Goal: Task Accomplishment & Management: Complete application form

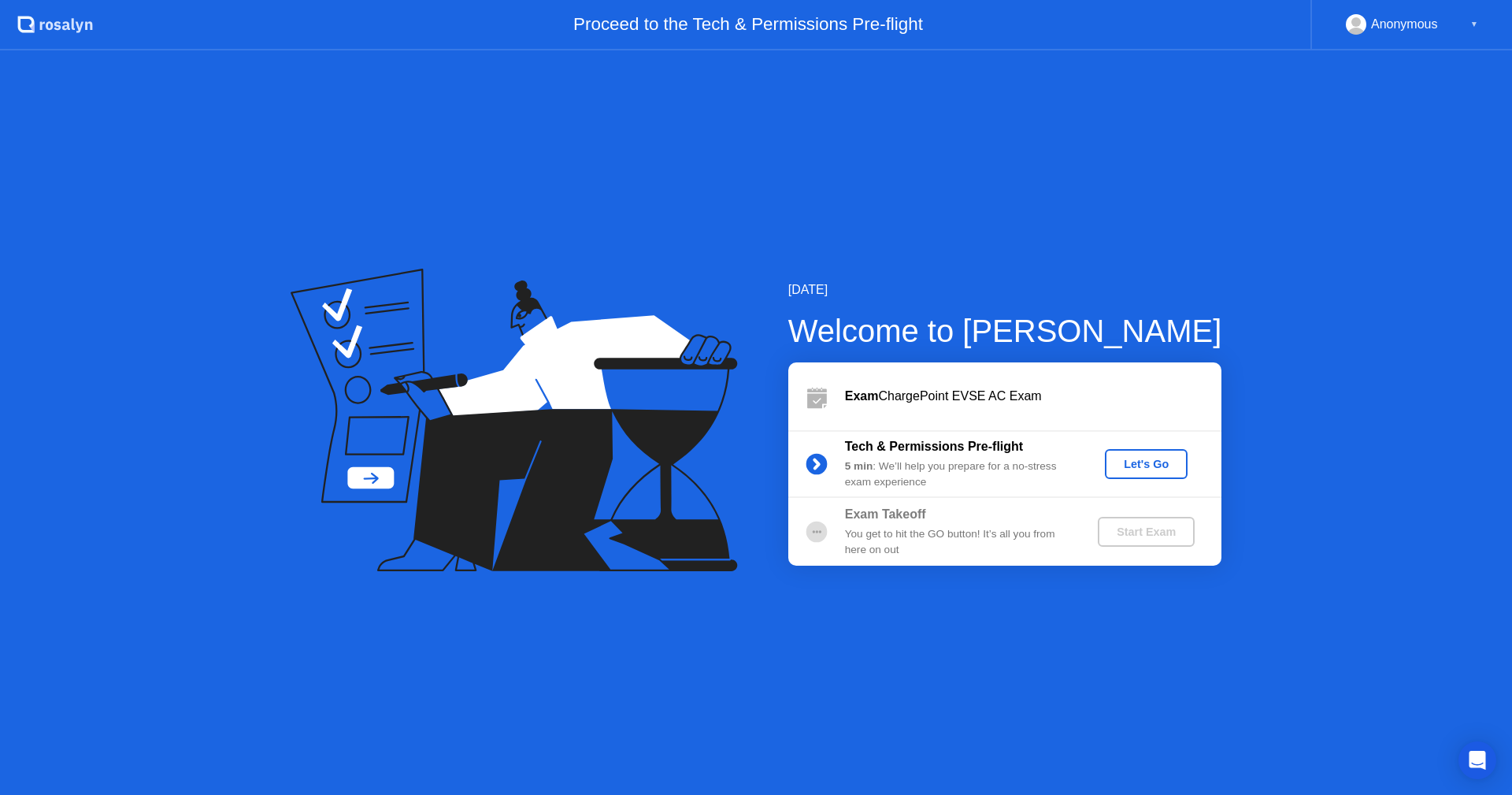
click at [1174, 459] on div "Let's Go" at bounding box center [1146, 464] width 70 height 12
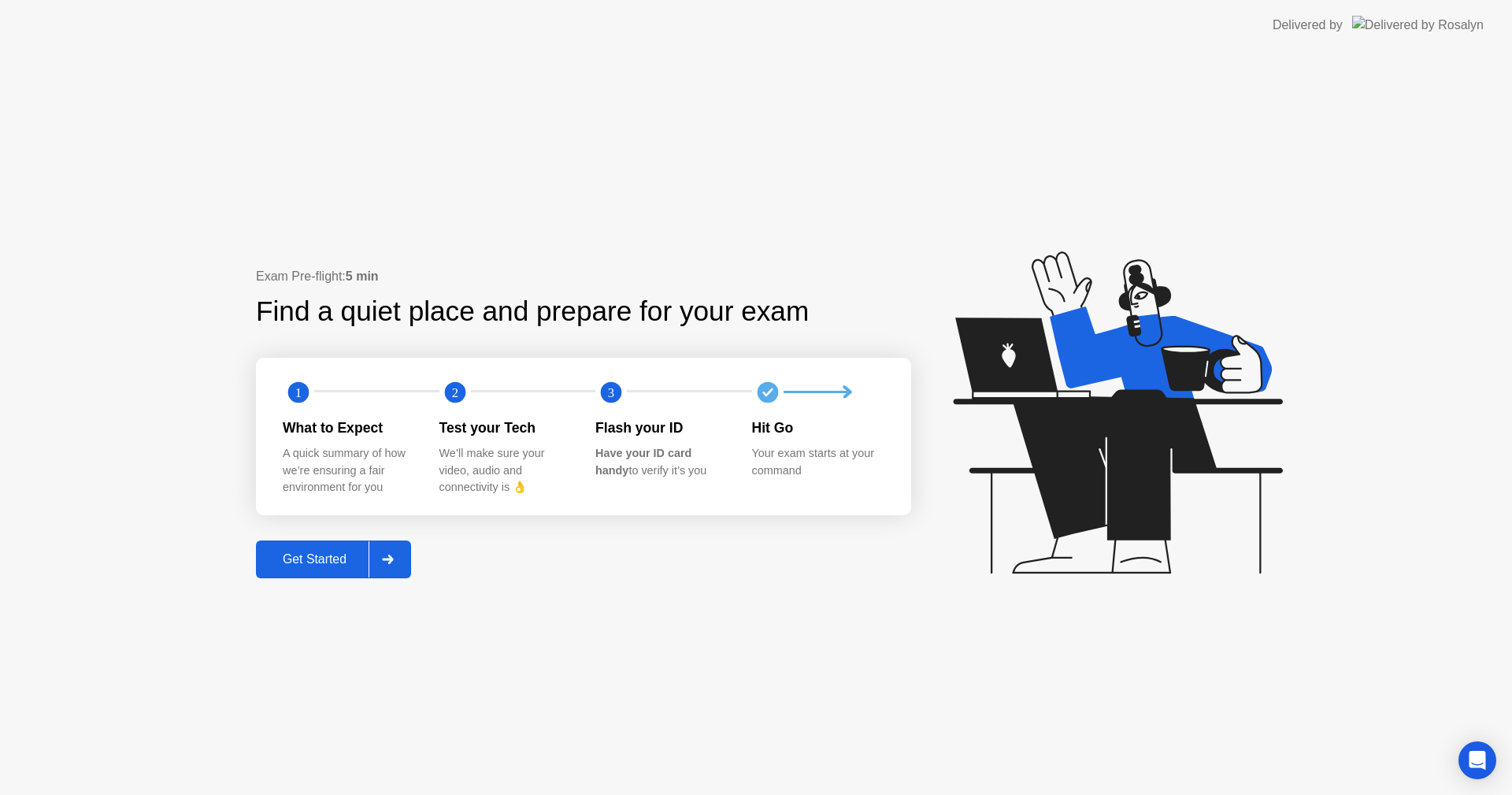
click at [321, 558] on div "Get Started" at bounding box center [315, 560] width 108 height 14
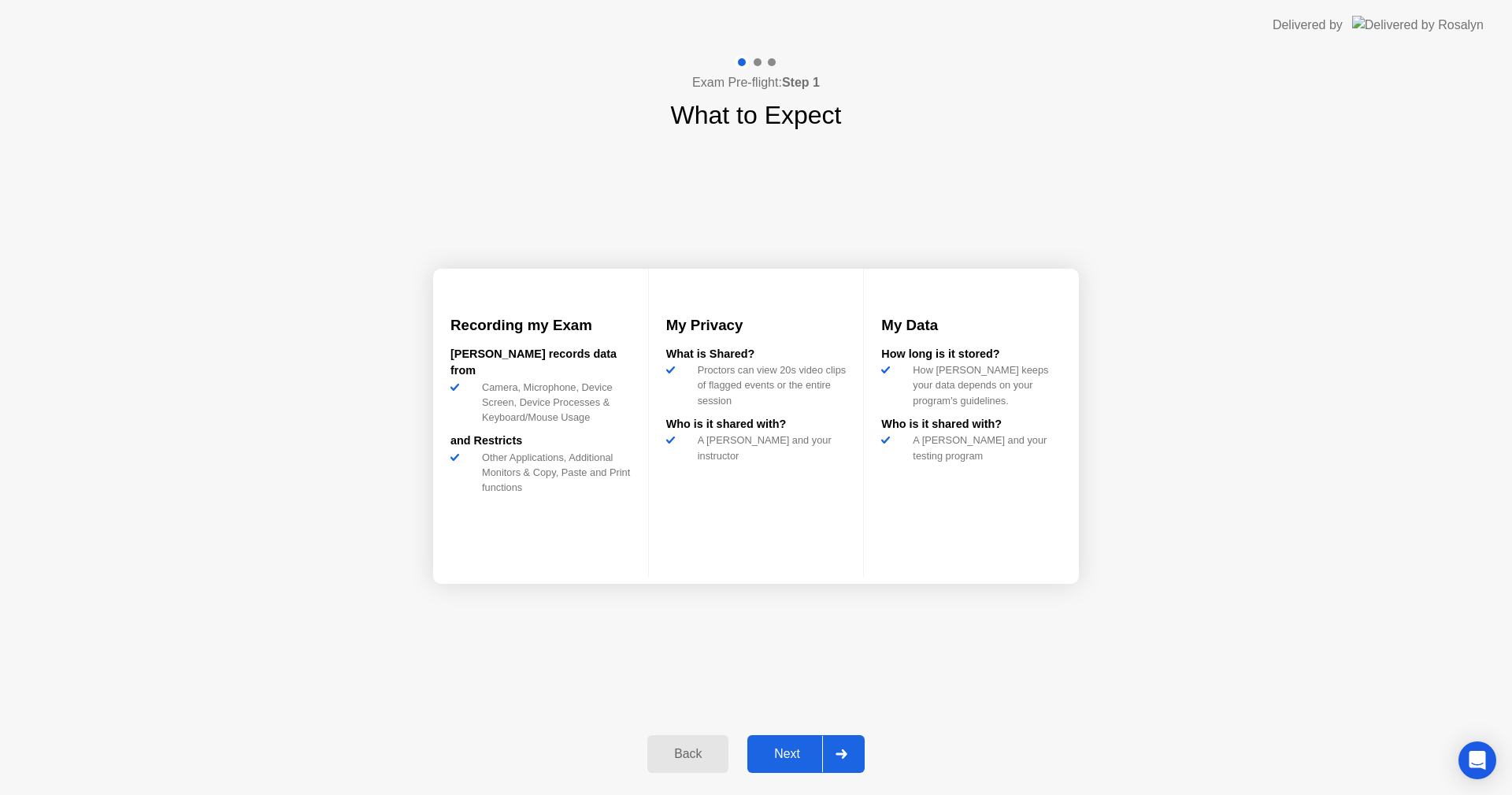
click at [797, 751] on div "Next" at bounding box center [787, 754] width 70 height 14
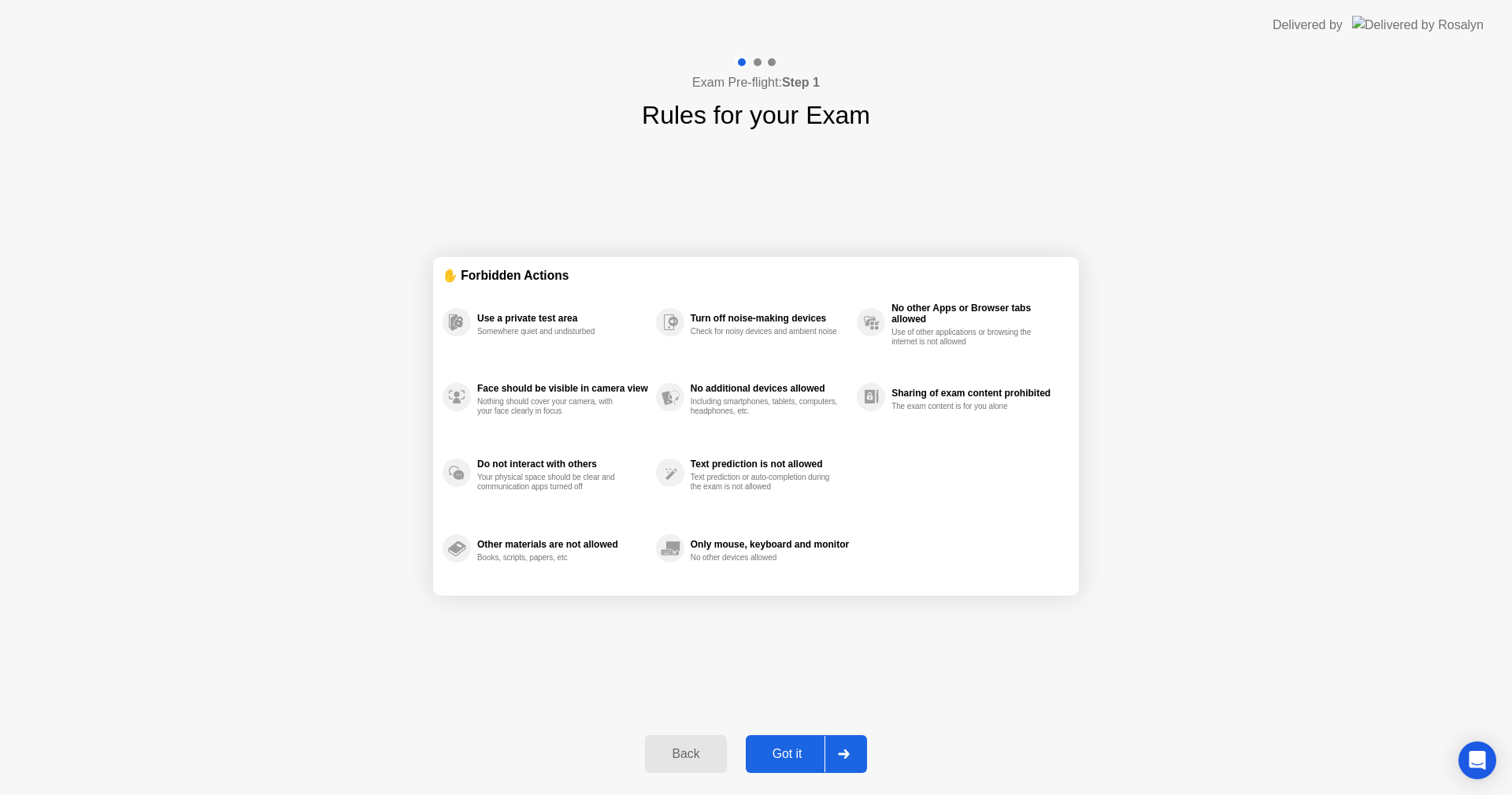
click at [797, 751] on div "Got it" at bounding box center [787, 754] width 74 height 14
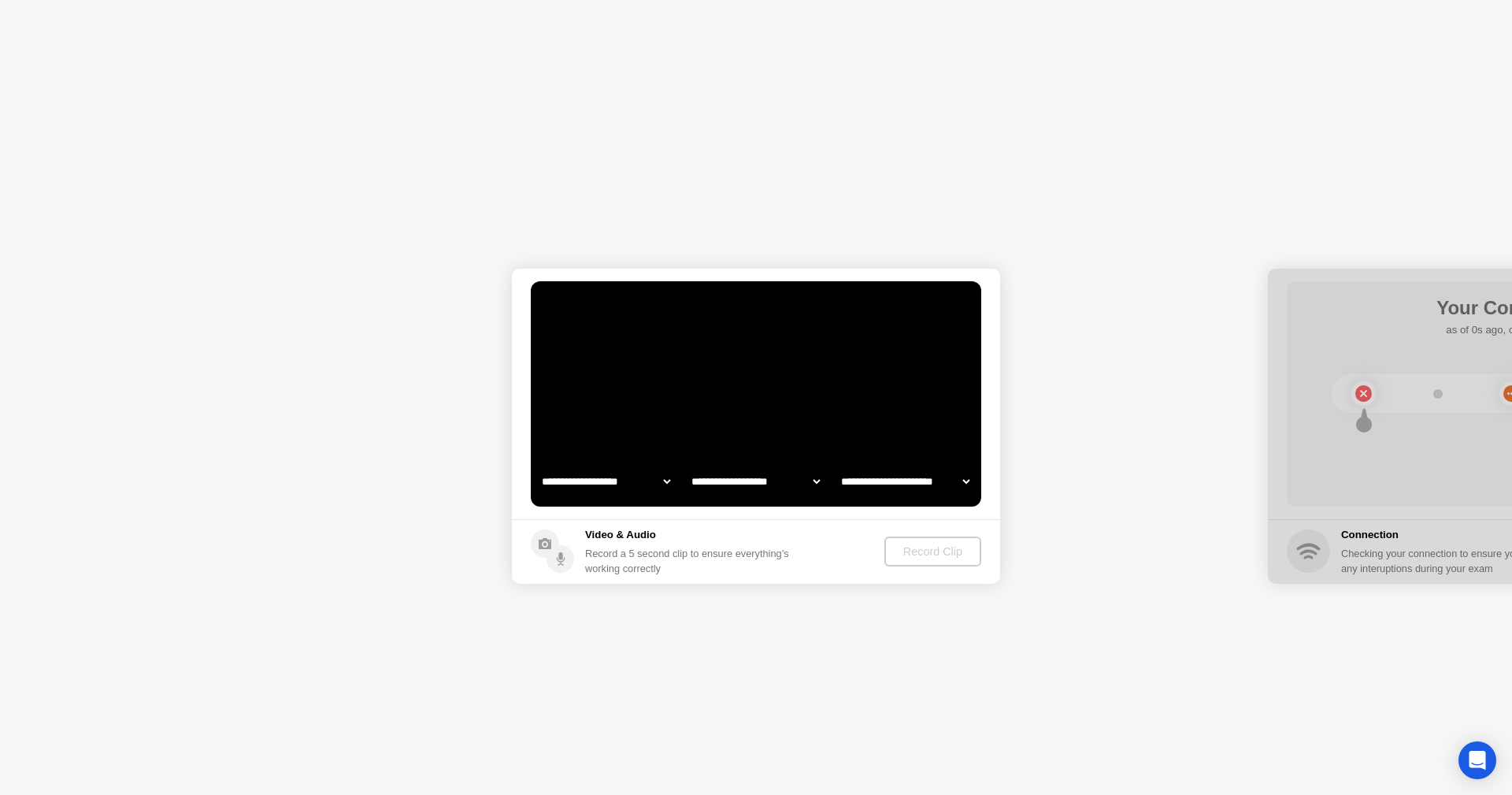
select select "**********"
select select "*******"
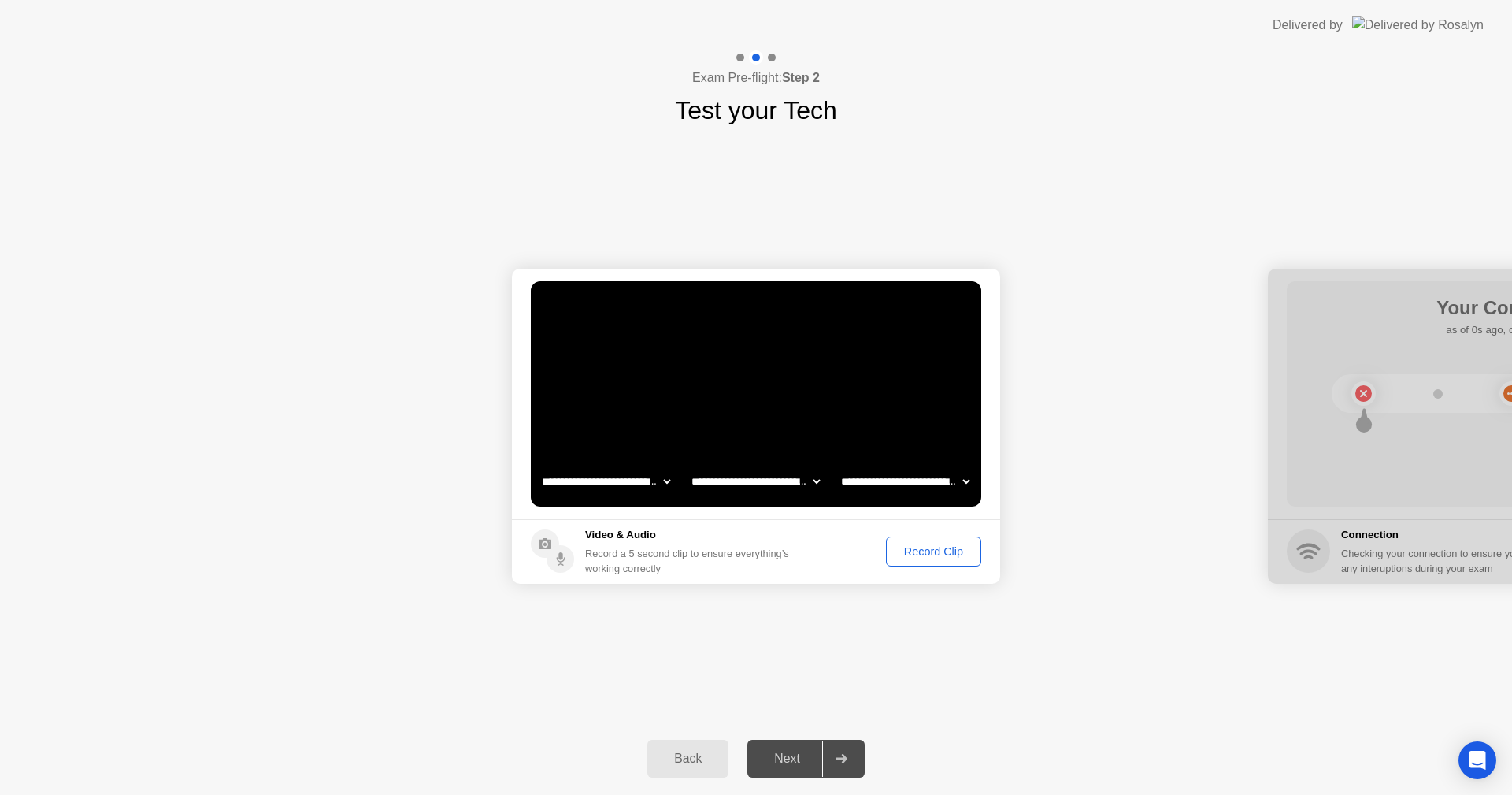
click at [939, 552] on div "Record Clip" at bounding box center [933, 552] width 84 height 12
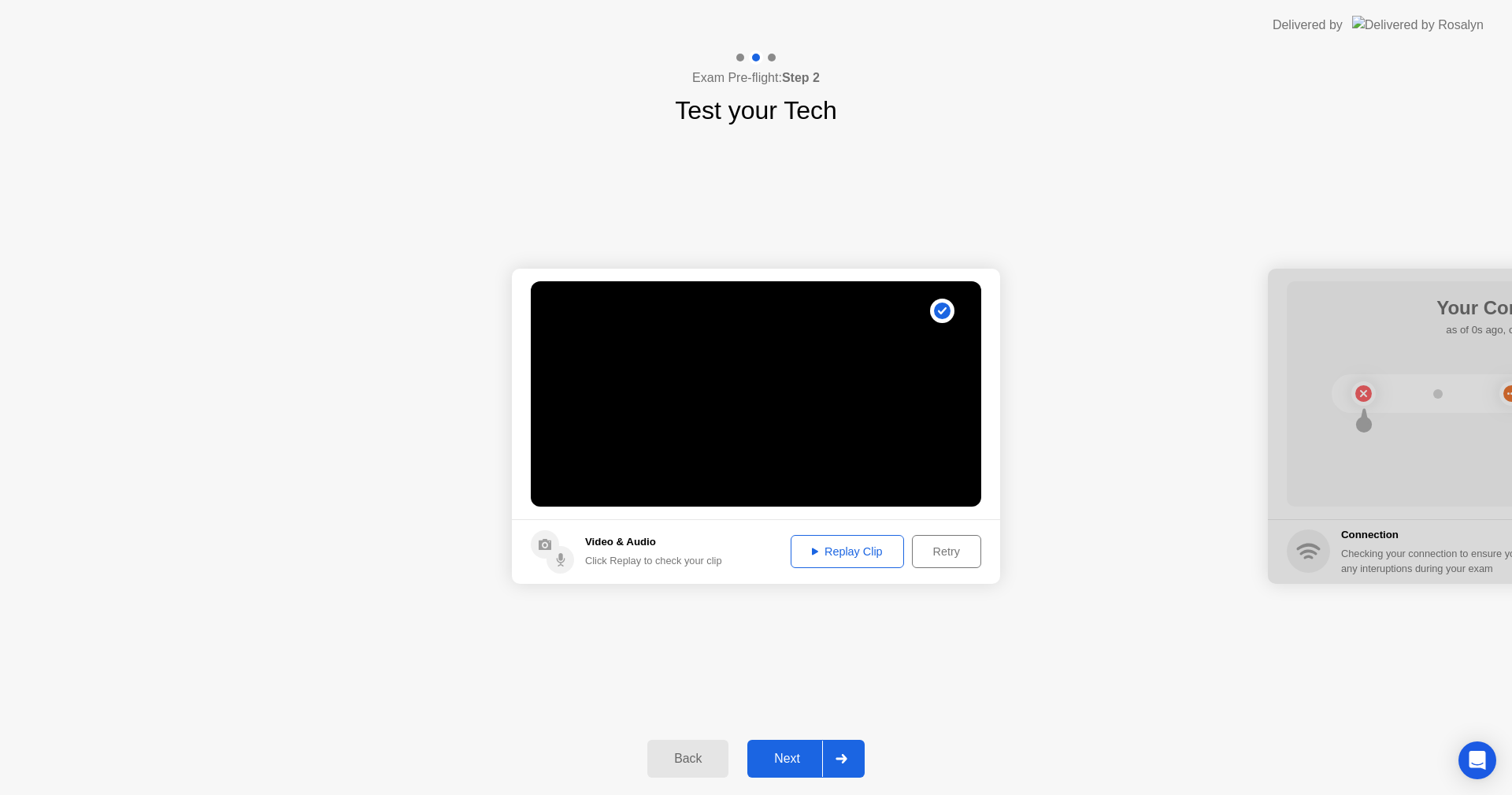
click at [798, 759] on div "Next" at bounding box center [787, 759] width 70 height 14
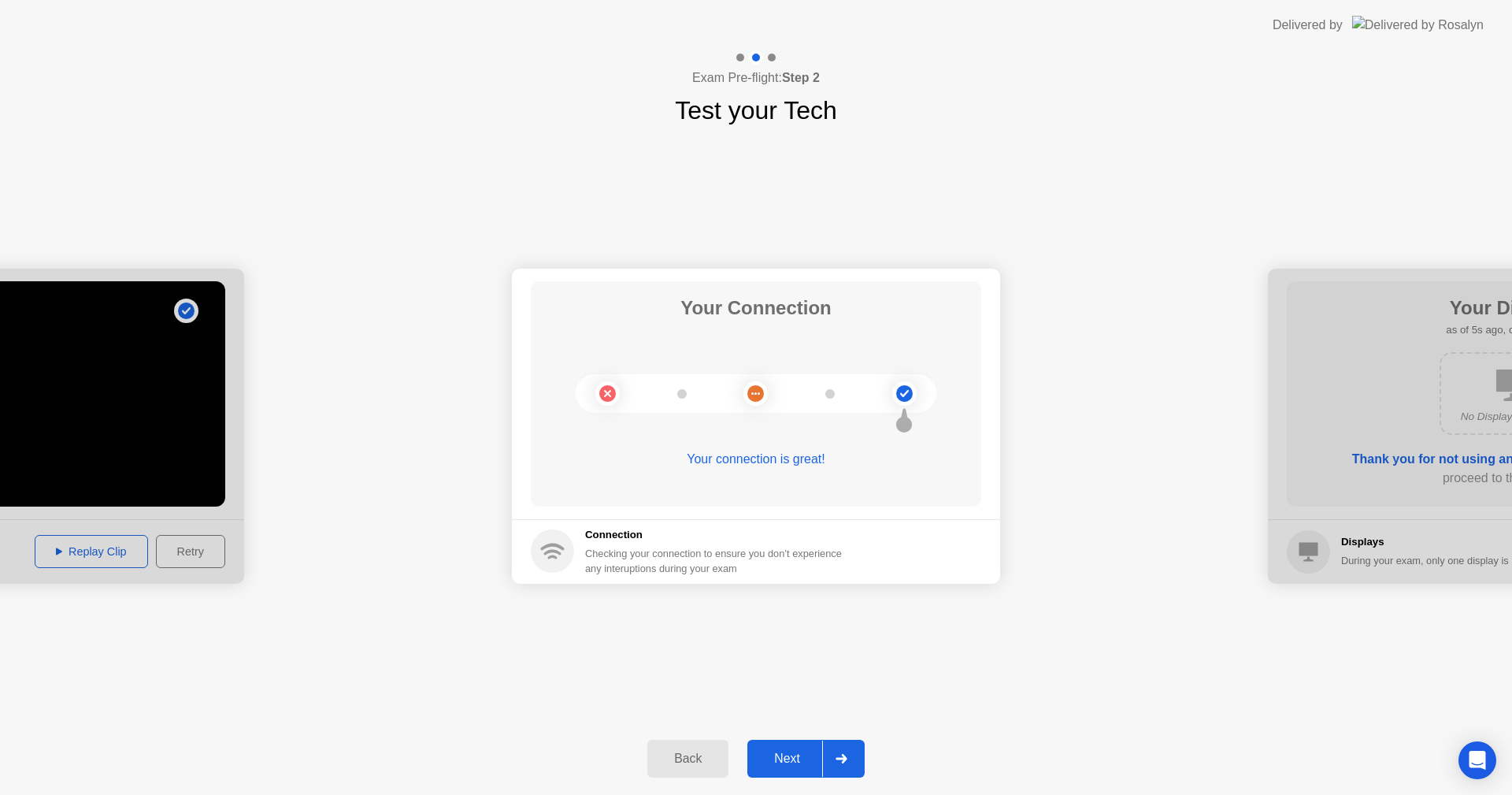
click at [811, 751] on div "Next" at bounding box center [787, 759] width 70 height 14
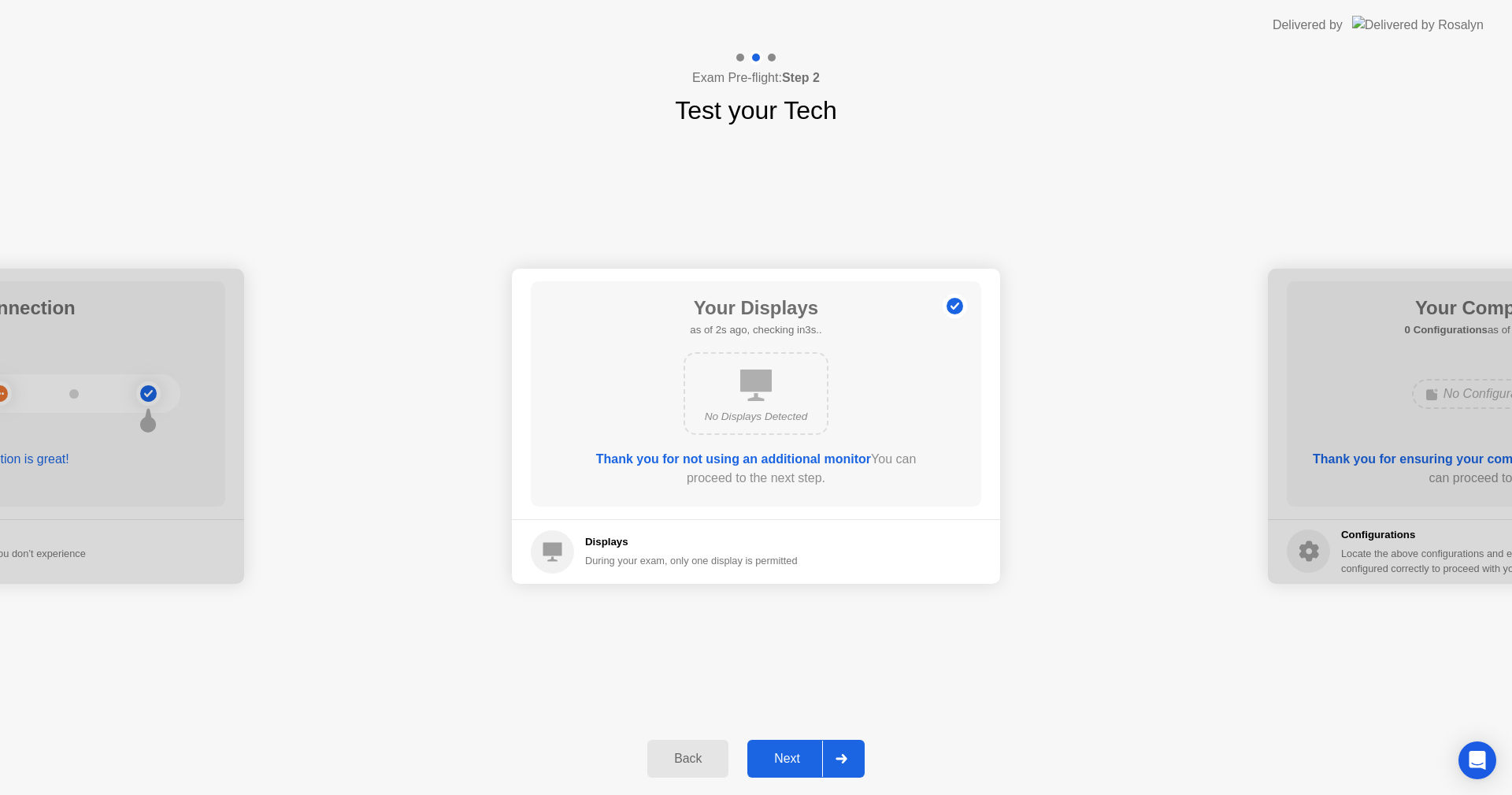
click at [805, 754] on div "Next" at bounding box center [787, 759] width 70 height 14
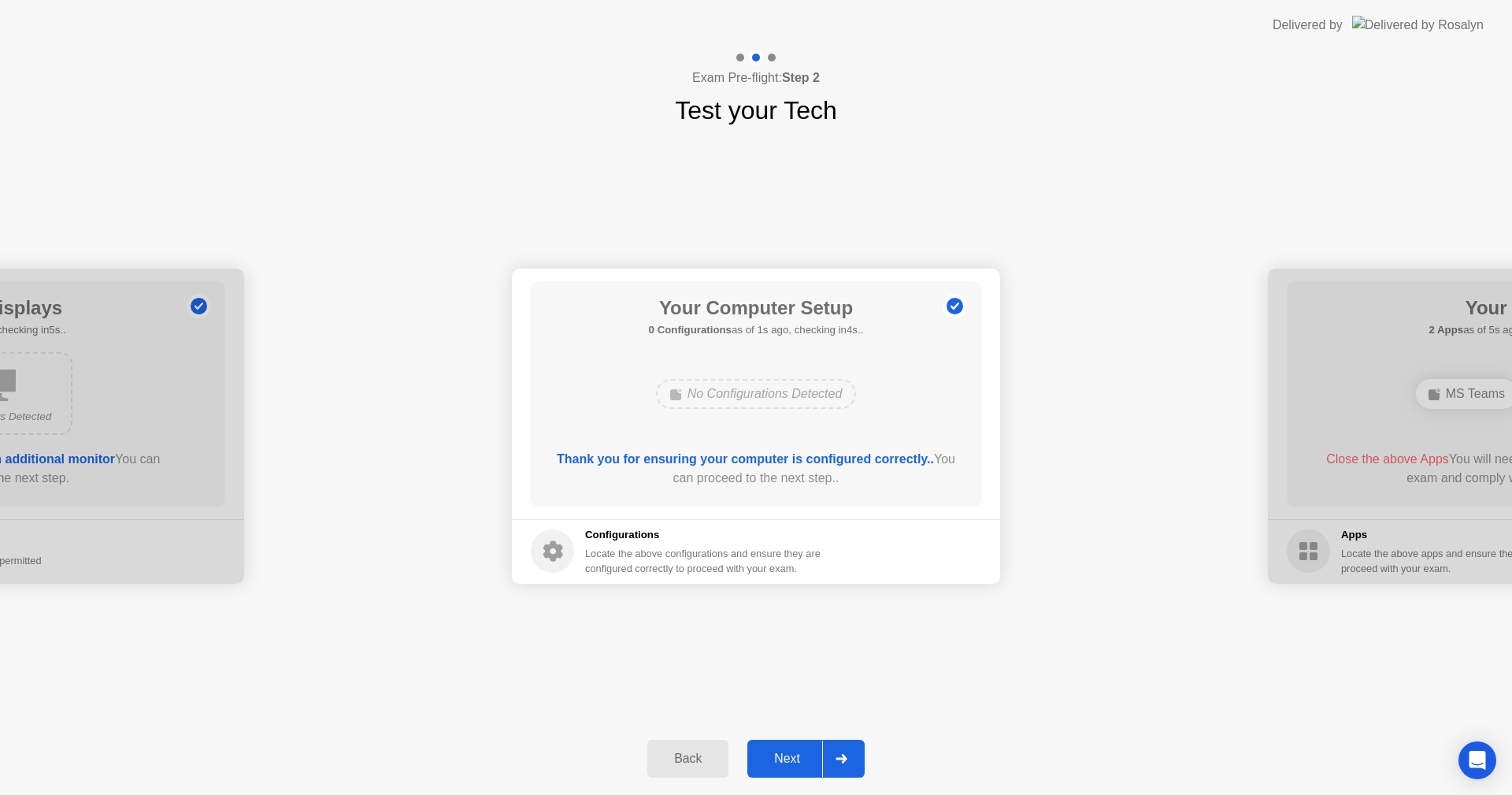
click at [802, 756] on div "Next" at bounding box center [787, 759] width 70 height 14
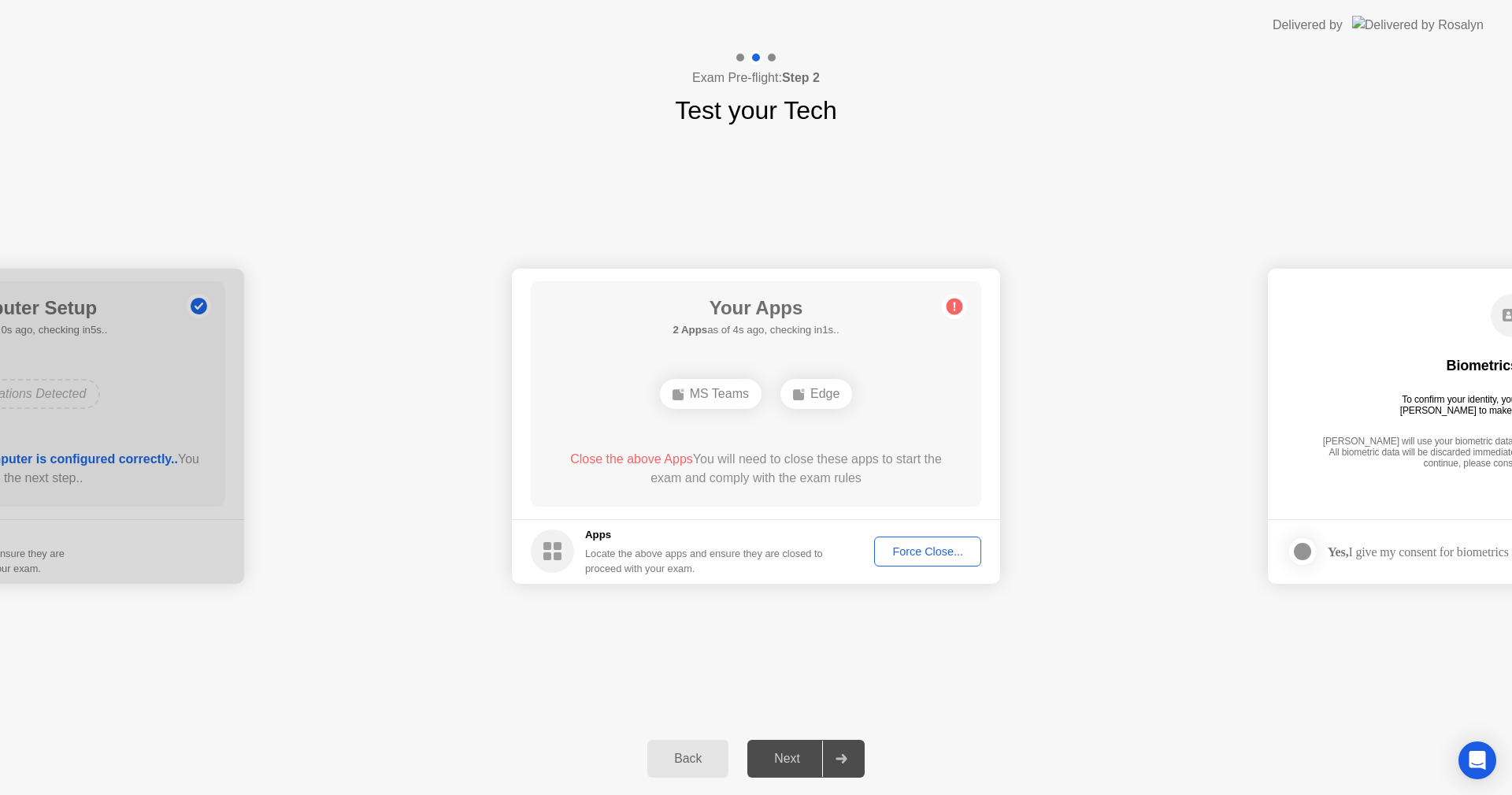
click at [935, 558] on div "Force Close..." at bounding box center [928, 552] width 96 height 12
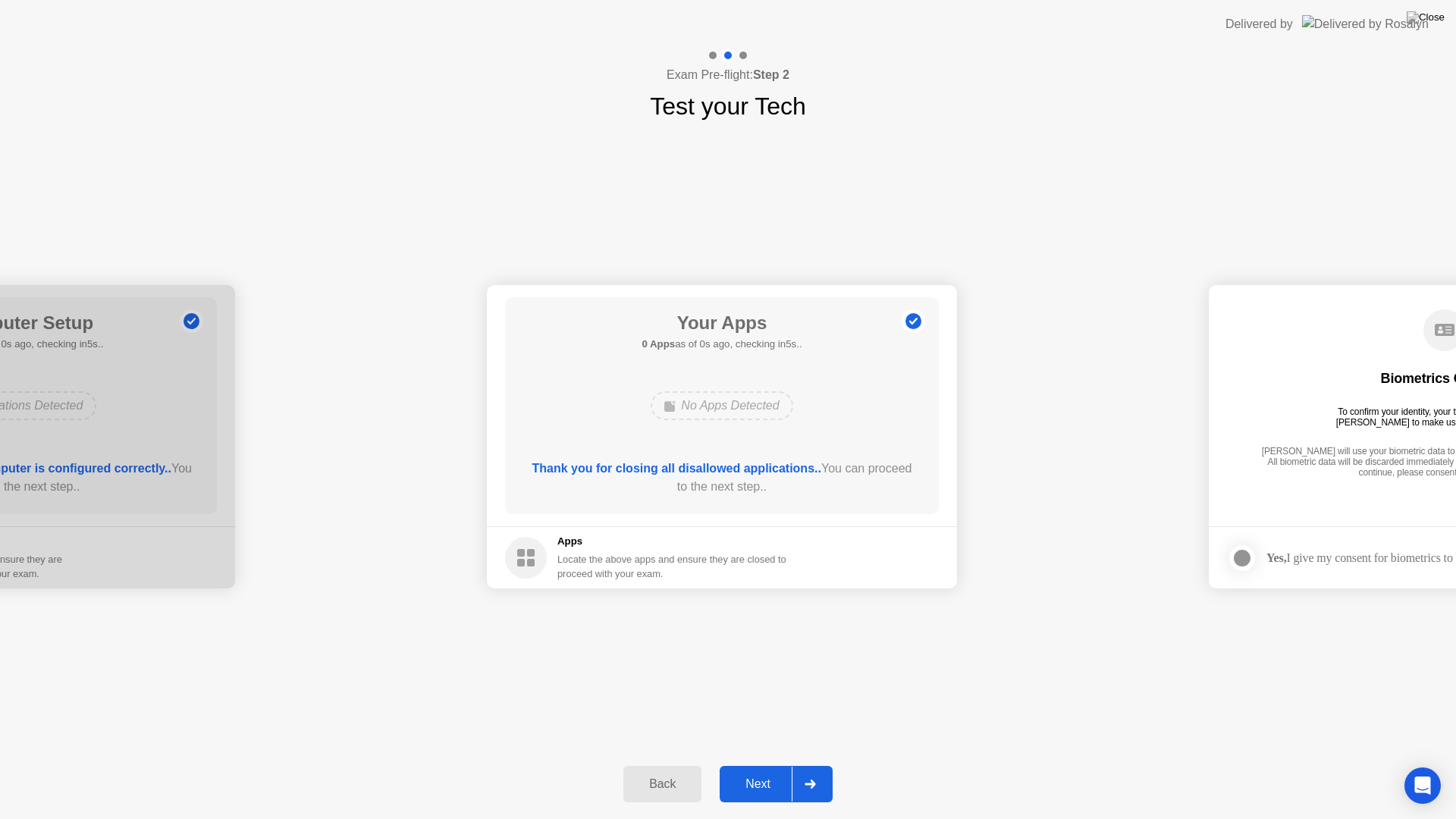
click at [899, 568] on footer "Apps Locate the above apps and ensure they are closed to proceed with your exam." at bounding box center [722, 557] width 470 height 62
click at [755, 764] on button "Next" at bounding box center [776, 784] width 113 height 37
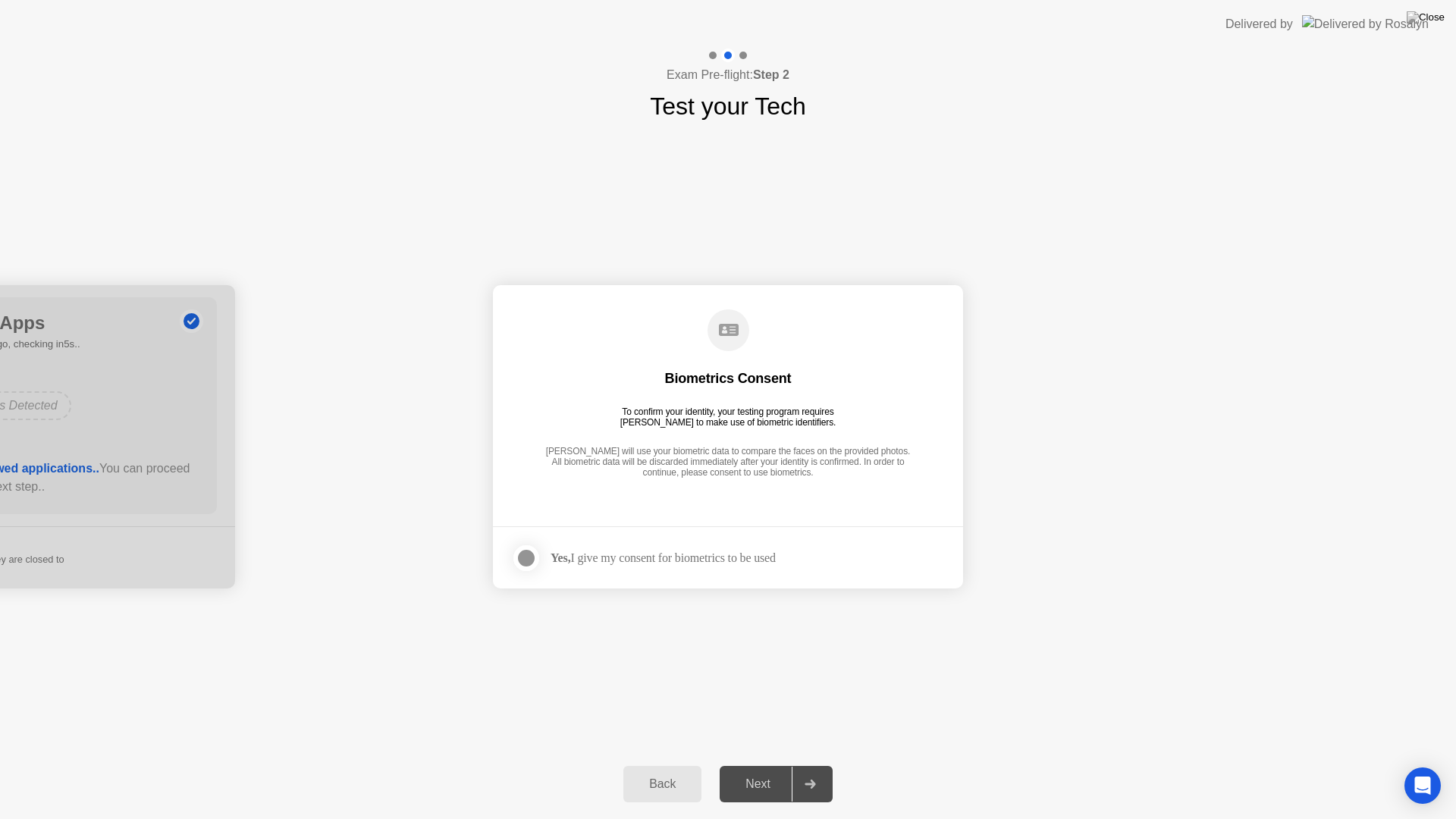
click at [530, 567] on div at bounding box center [526, 557] width 18 height 18
click at [766, 764] on div "Next" at bounding box center [757, 784] width 68 height 14
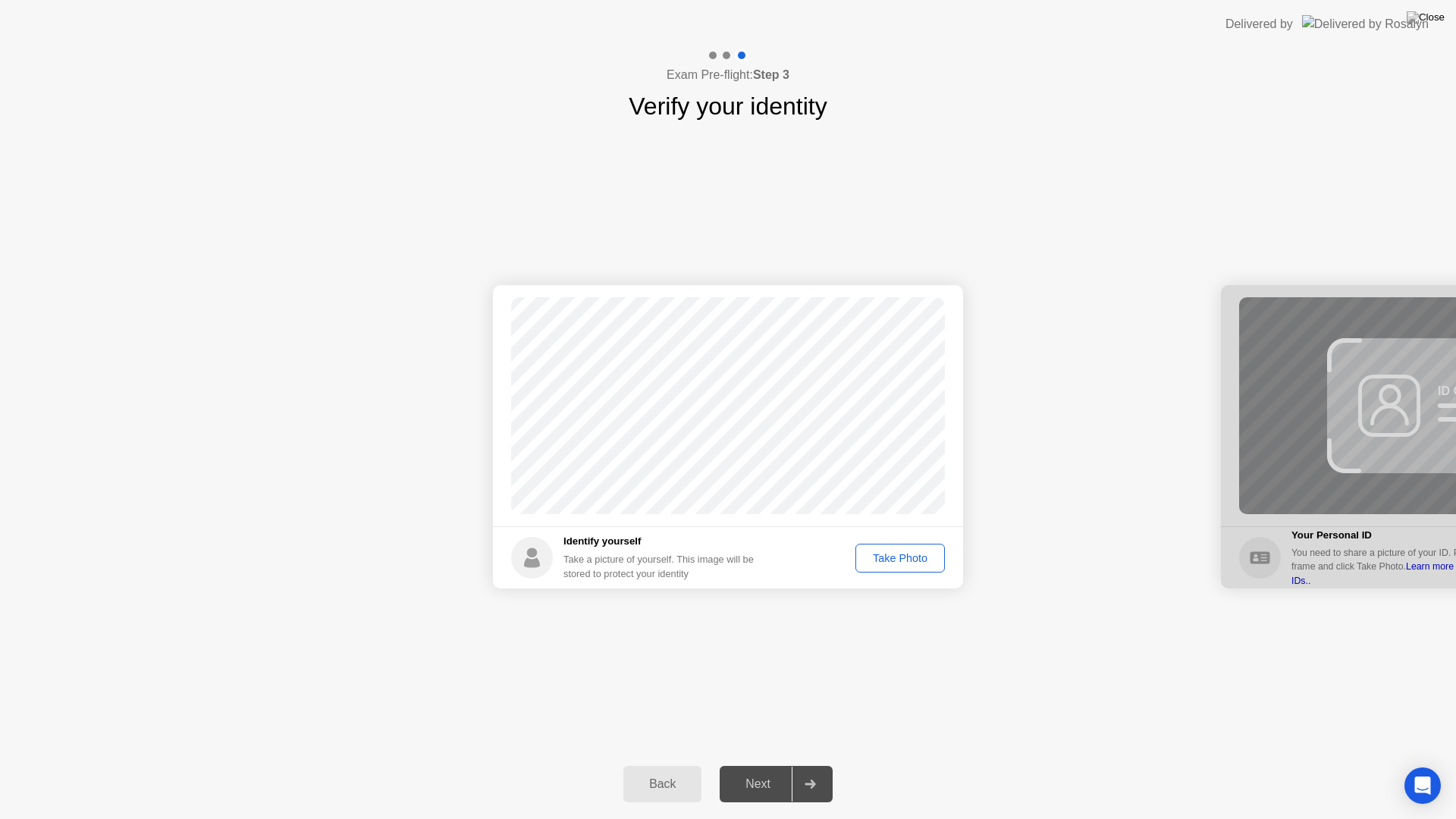
click at [887, 562] on div "Take Photo" at bounding box center [900, 558] width 79 height 12
click at [923, 558] on div "Retake" at bounding box center [910, 558] width 59 height 12
click at [916, 557] on div "Take Photo" at bounding box center [900, 558] width 79 height 12
click at [767, 764] on div "Next" at bounding box center [757, 784] width 68 height 14
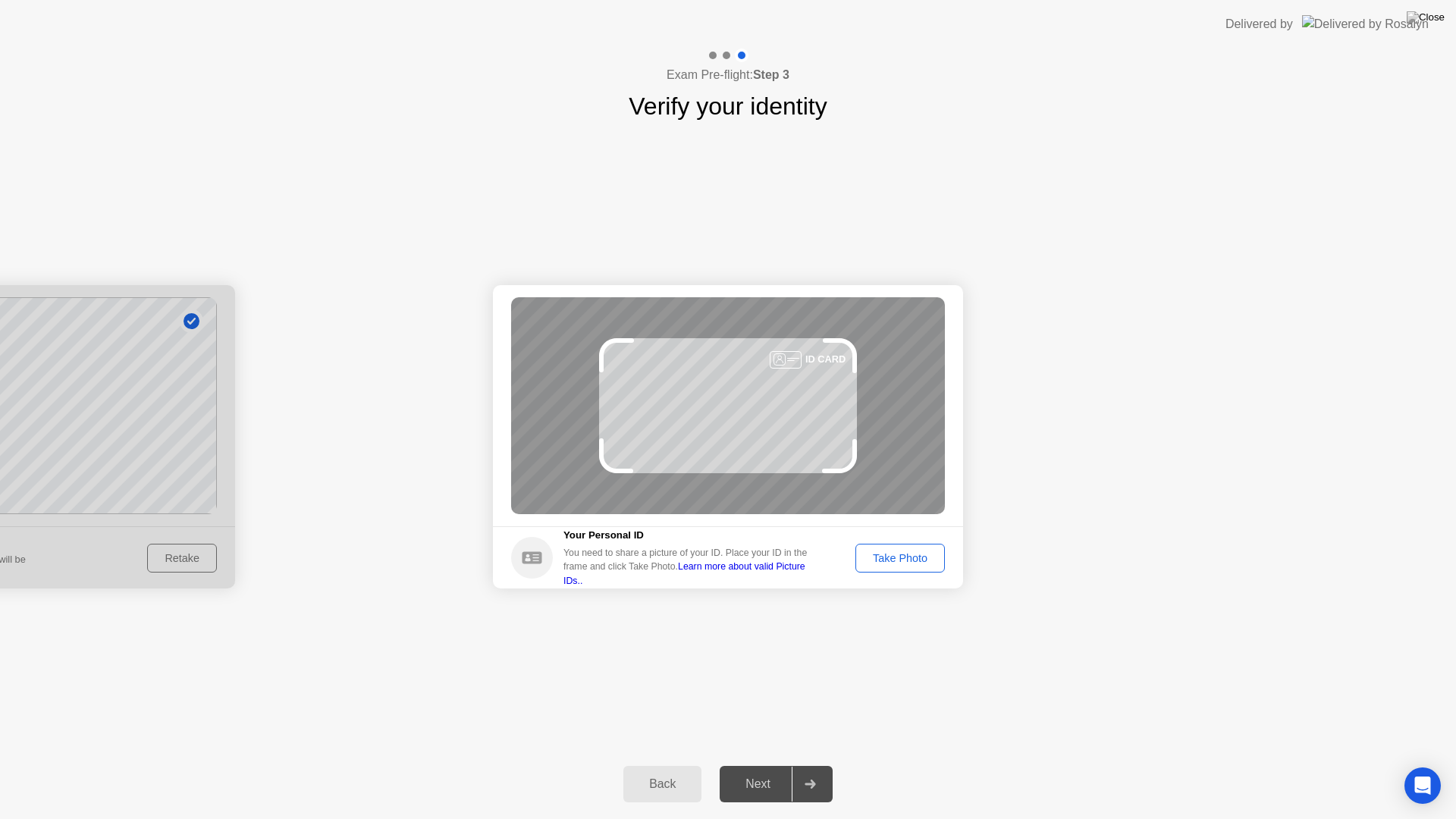
click at [902, 567] on button "Take Photo" at bounding box center [900, 558] width 90 height 29
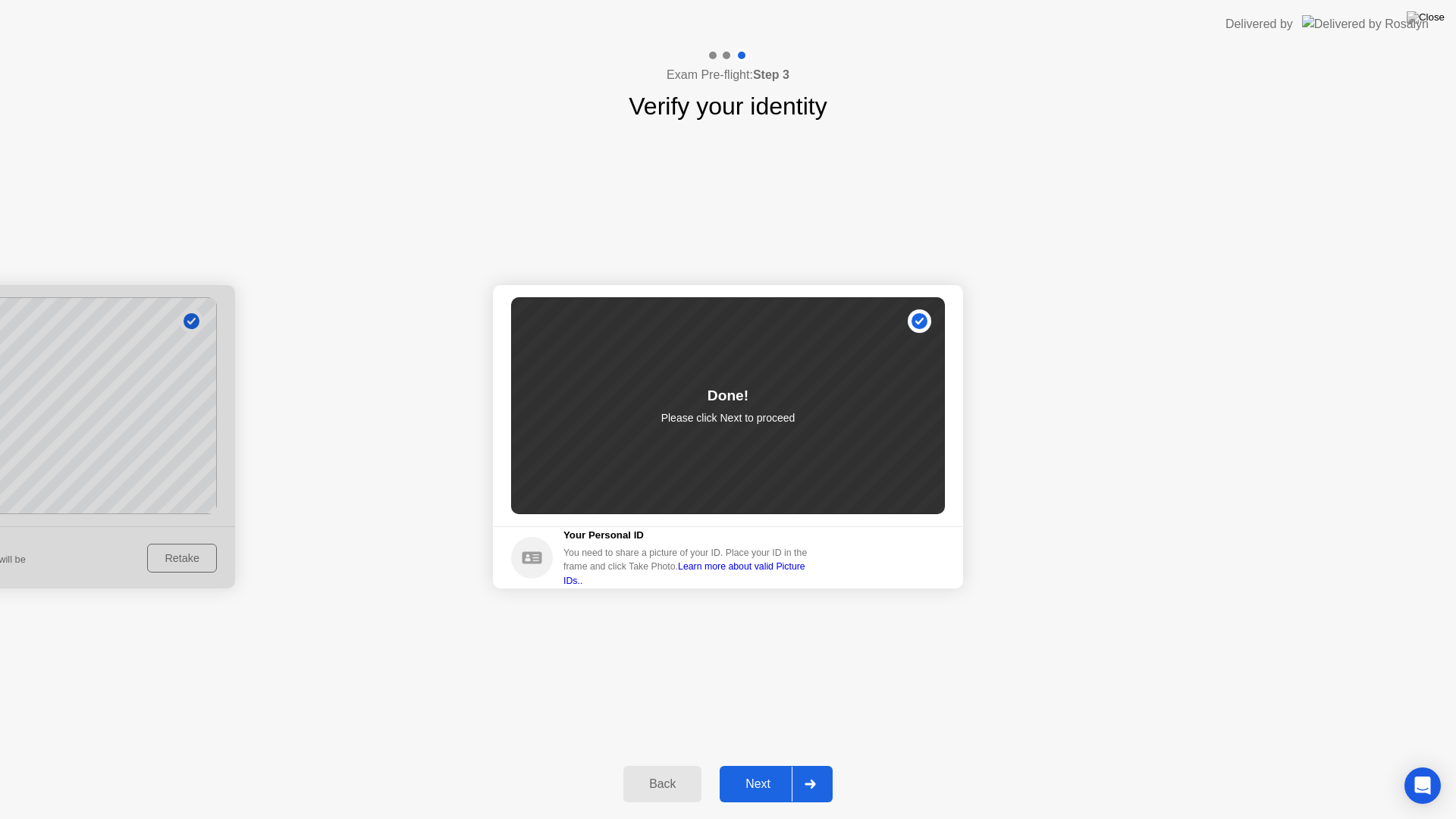
click at [755, 764] on div "Next" at bounding box center [757, 784] width 68 height 14
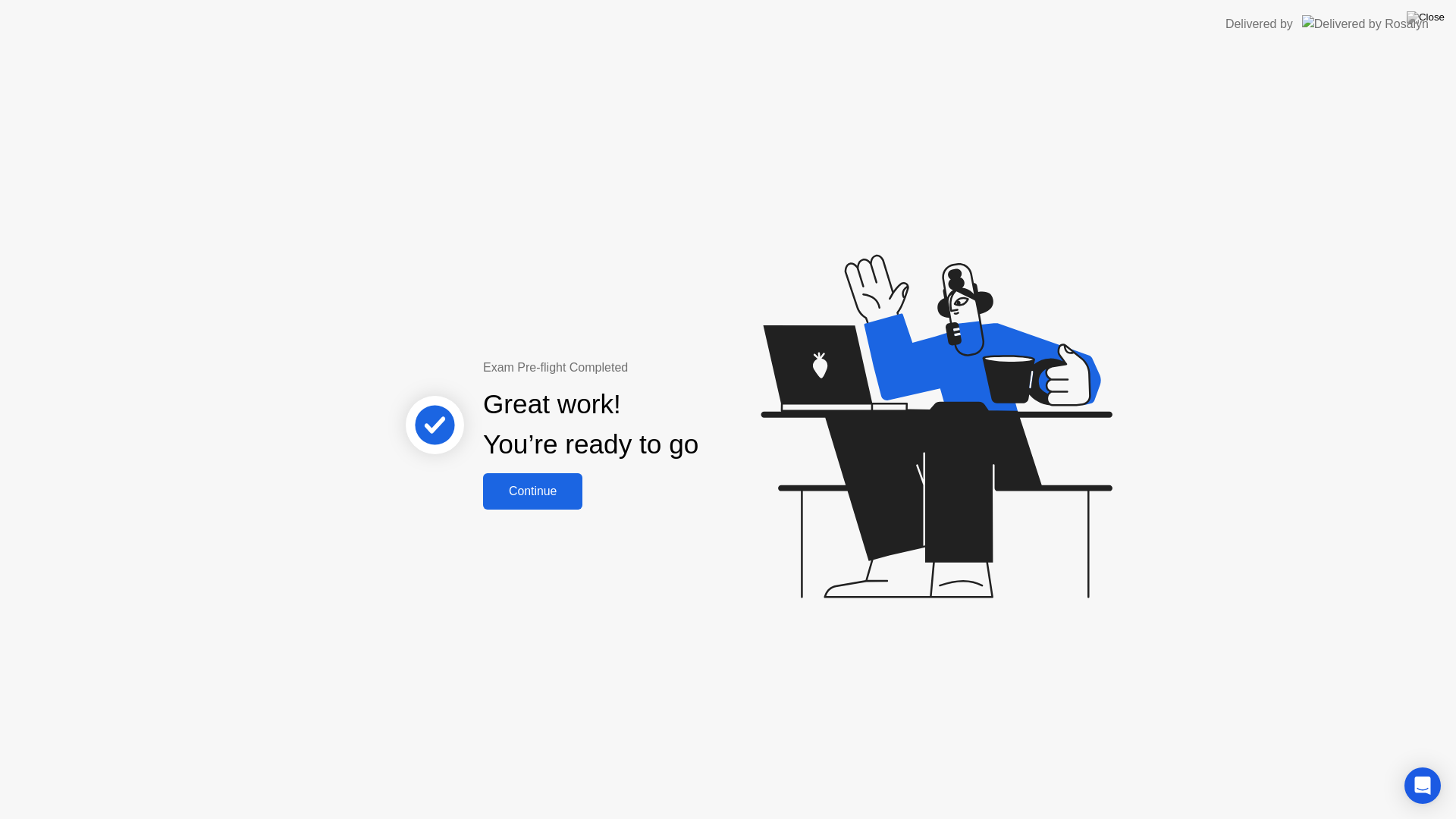
click at [541, 488] on div "Continue" at bounding box center [533, 492] width 91 height 14
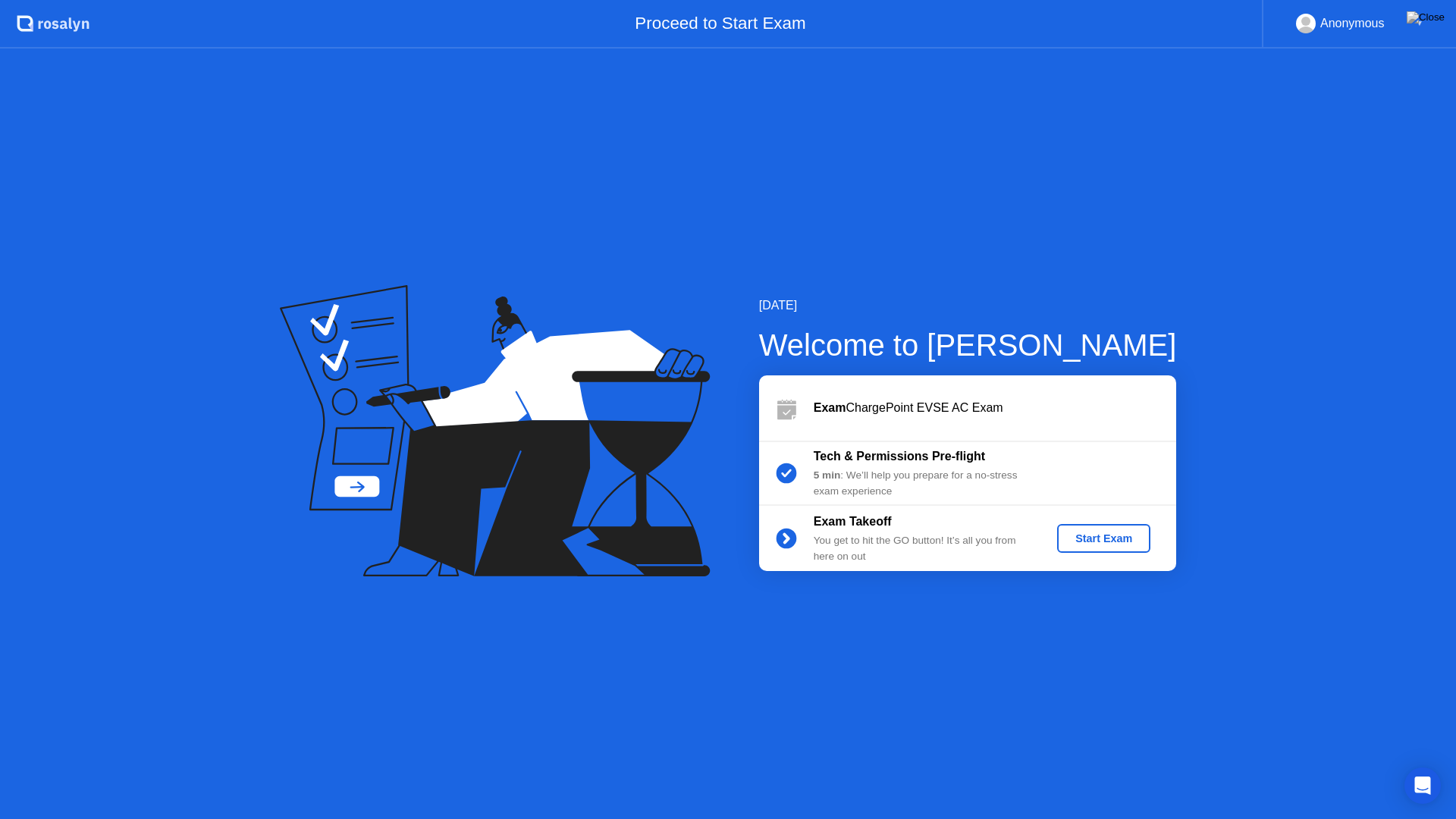
click at [1069, 549] on button "Start Exam" at bounding box center [1103, 539] width 93 height 29
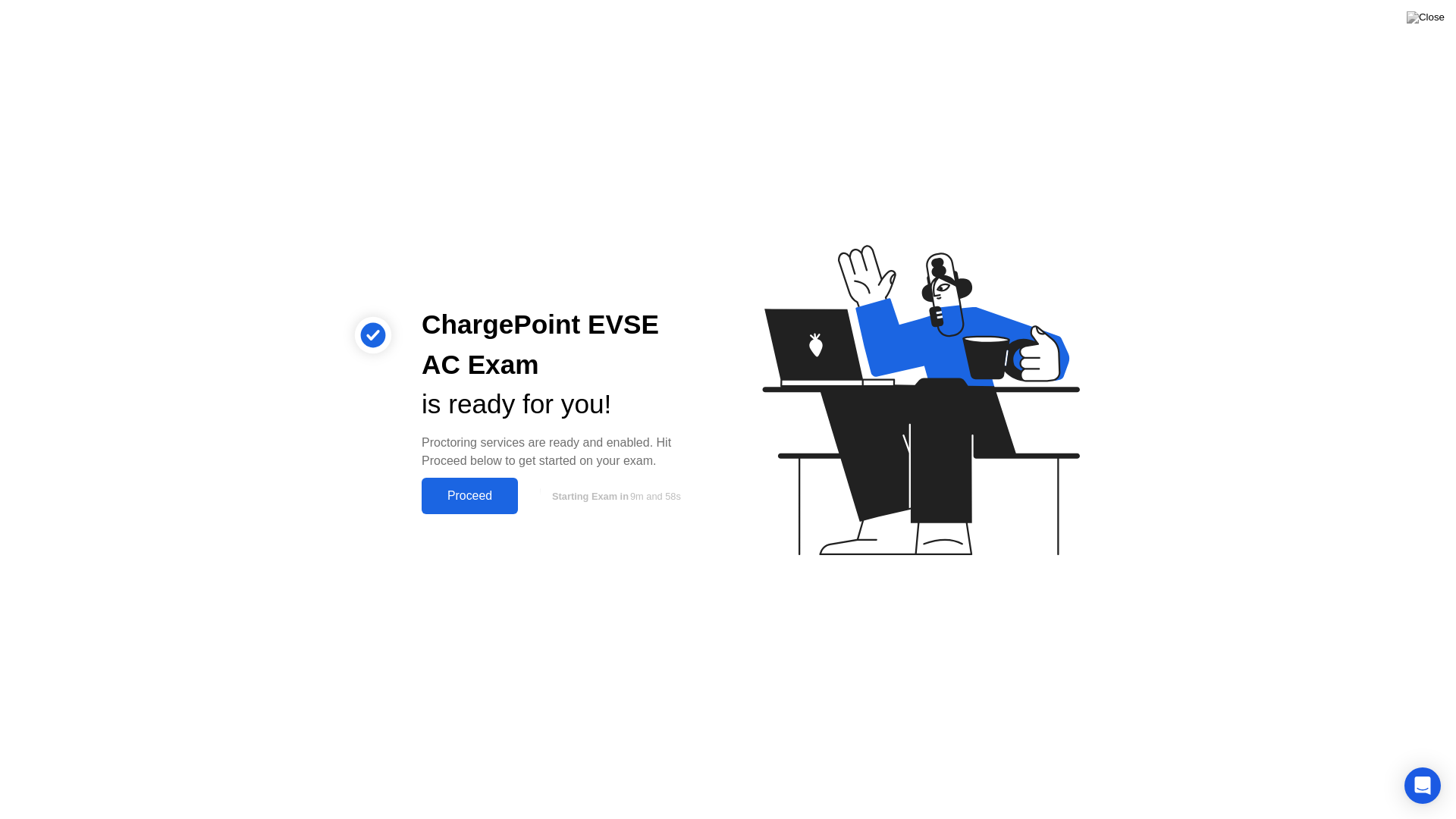
click at [482, 494] on div "Proceed" at bounding box center [469, 496] width 87 height 14
